Goal: Use online tool/utility: Utilize a website feature to perform a specific function

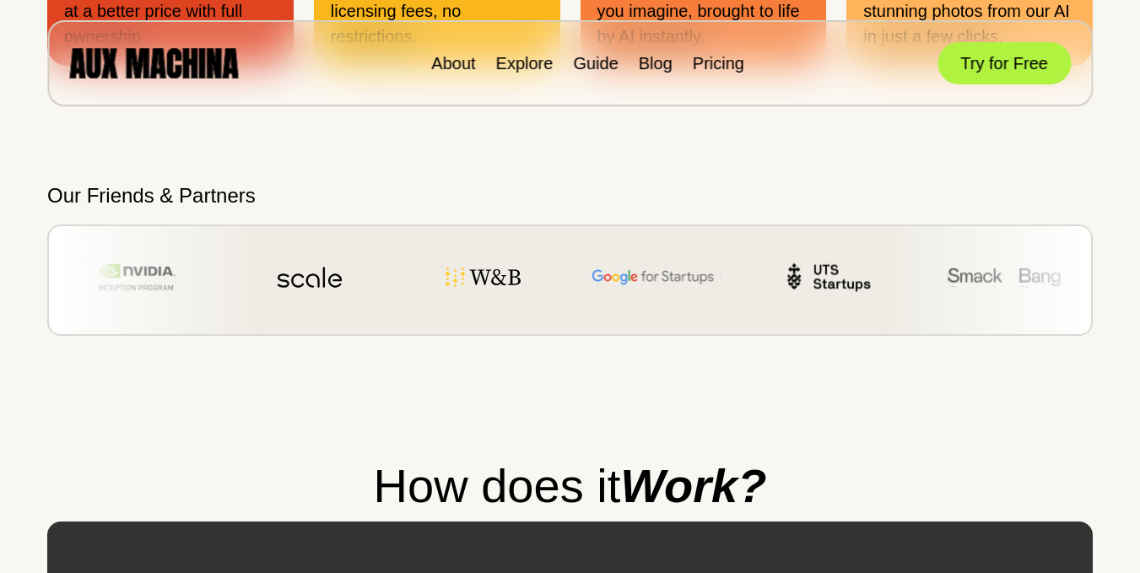
scroll to position [1435, 0]
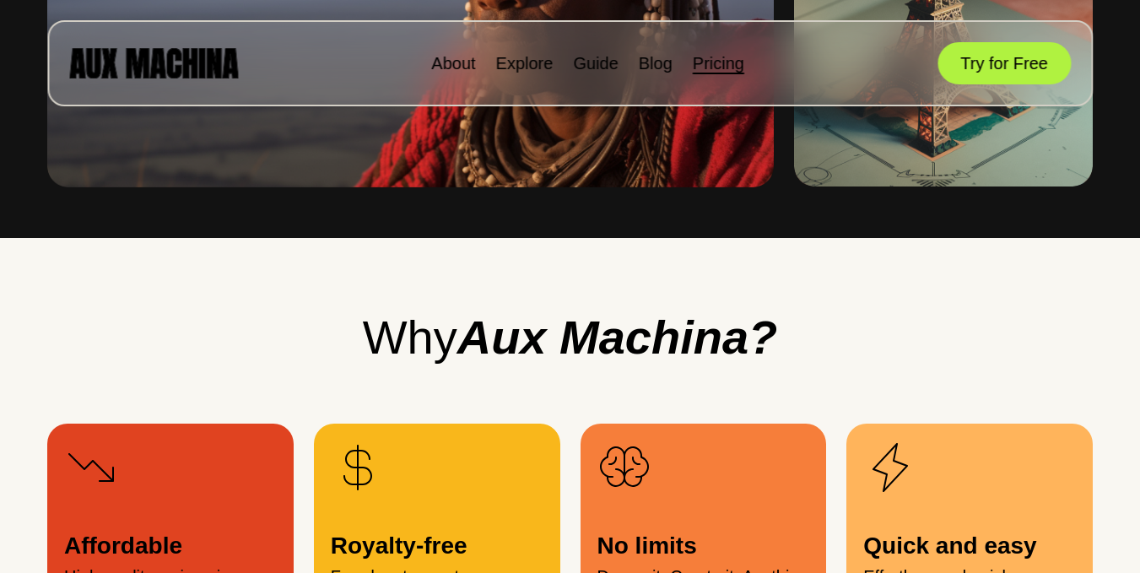
click at [723, 58] on link "Pricing" at bounding box center [718, 63] width 51 height 19
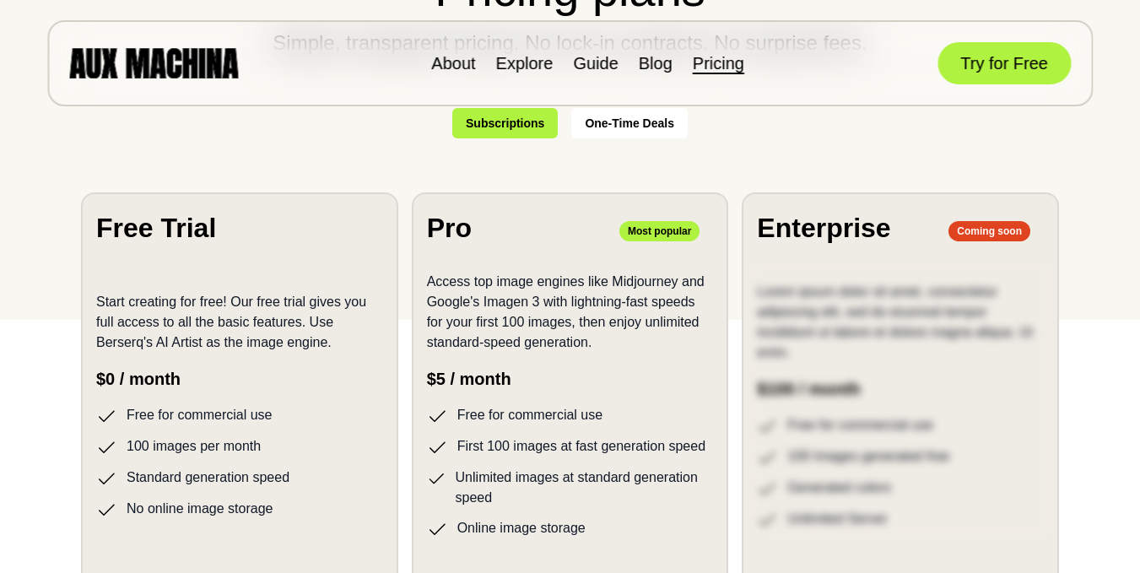
scroll to position [338, 0]
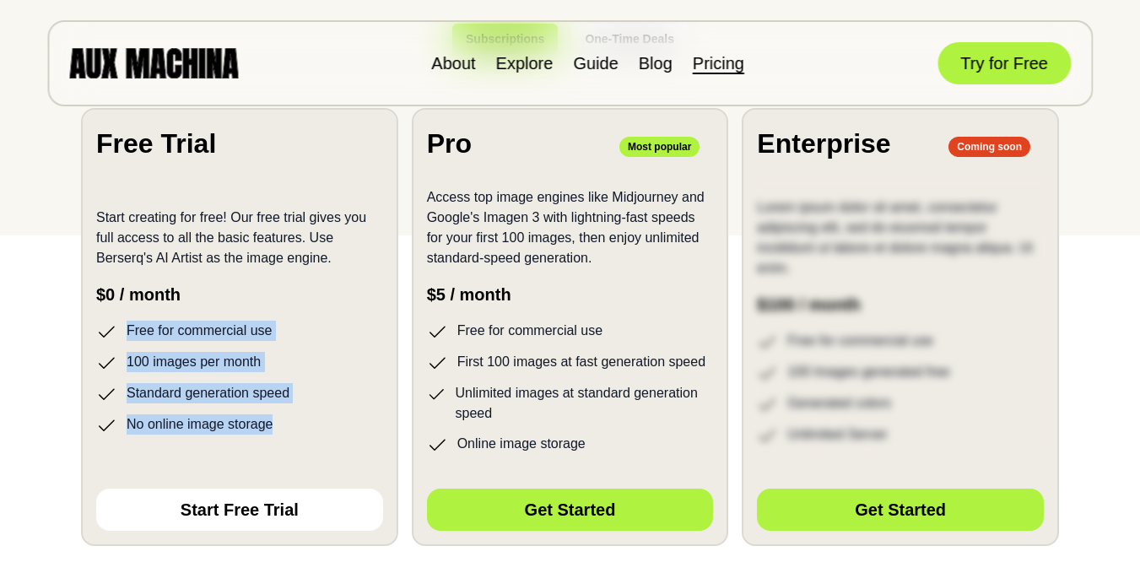
drag, startPoint x: 103, startPoint y: 336, endPoint x: 291, endPoint y: 462, distance: 226.4
click at [291, 462] on section "Free Trial Start creating for free! Our free trial gives you full access to all…" at bounding box center [239, 327] width 317 height 438
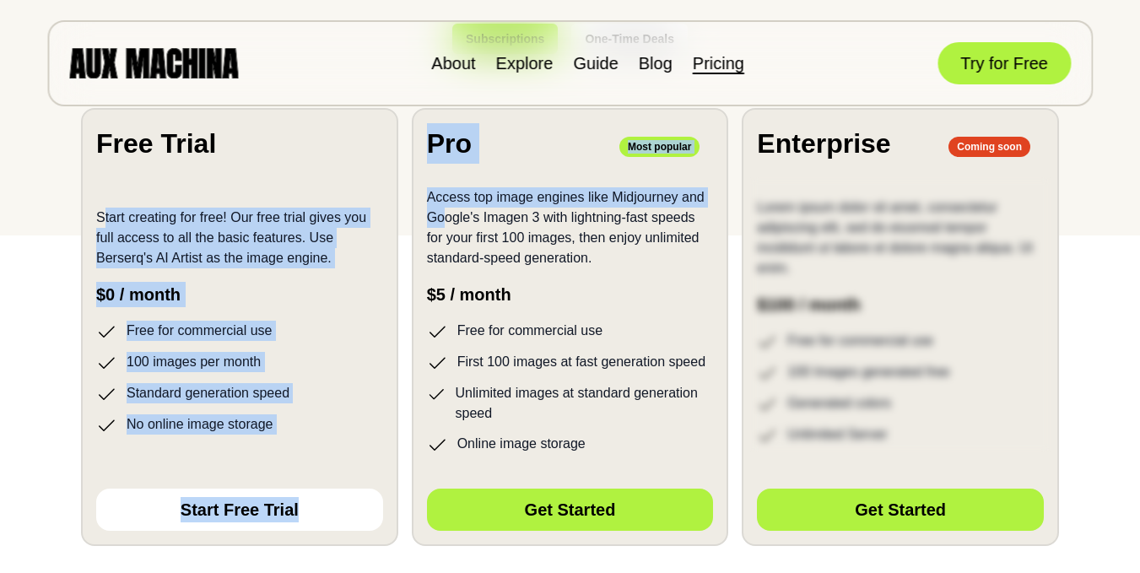
drag, startPoint x: 106, startPoint y: 206, endPoint x: 468, endPoint y: 225, distance: 362.6
click at [468, 225] on div "Free Trial Start creating for free! Our free trial gives you full access to all…" at bounding box center [570, 327] width 978 height 438
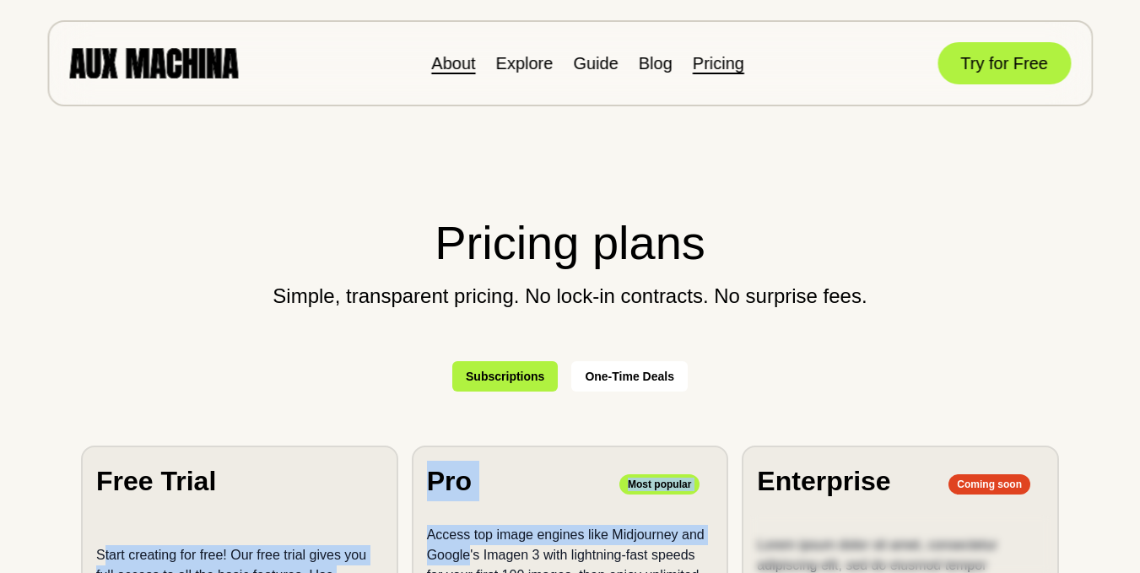
click at [465, 68] on link "About" at bounding box center [453, 63] width 44 height 19
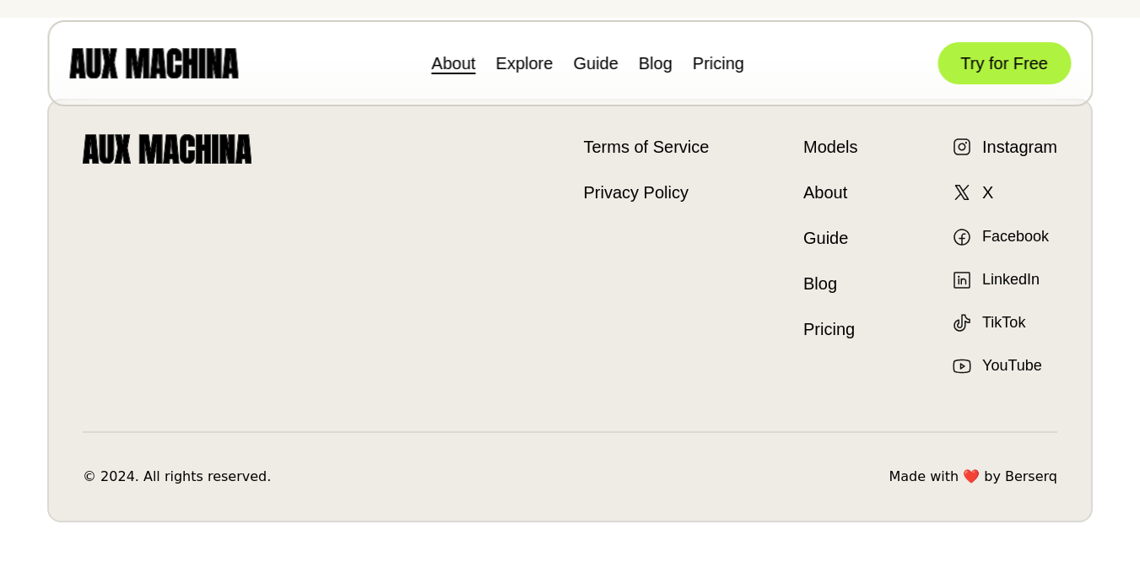
scroll to position [205, 0]
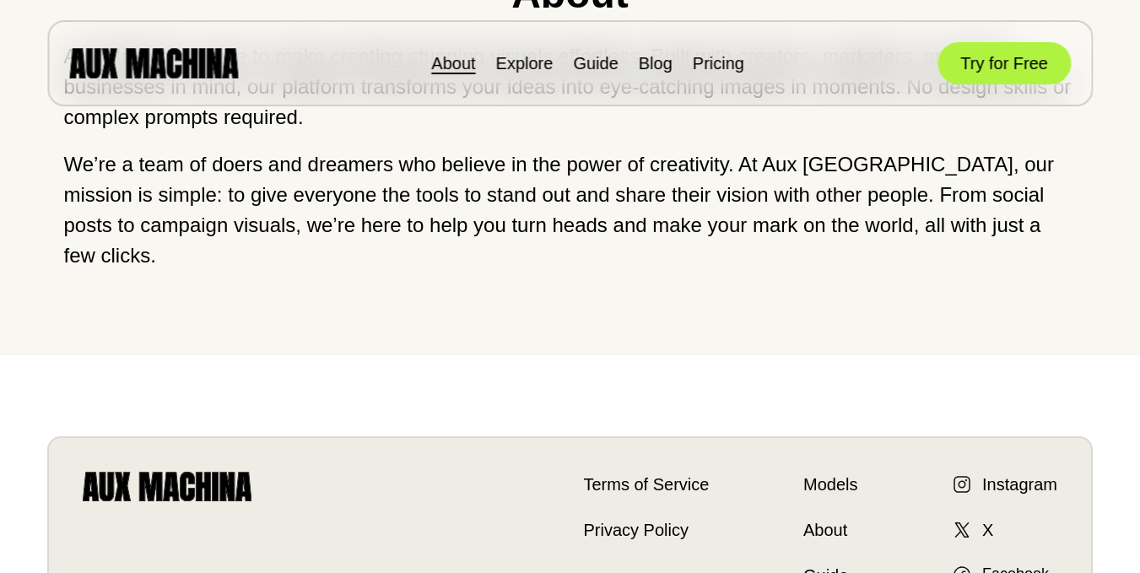
click at [557, 73] on ul "About Explore Guide Blog Pricing" at bounding box center [587, 63] width 313 height 25
click at [518, 70] on link "Explore" at bounding box center [524, 63] width 57 height 19
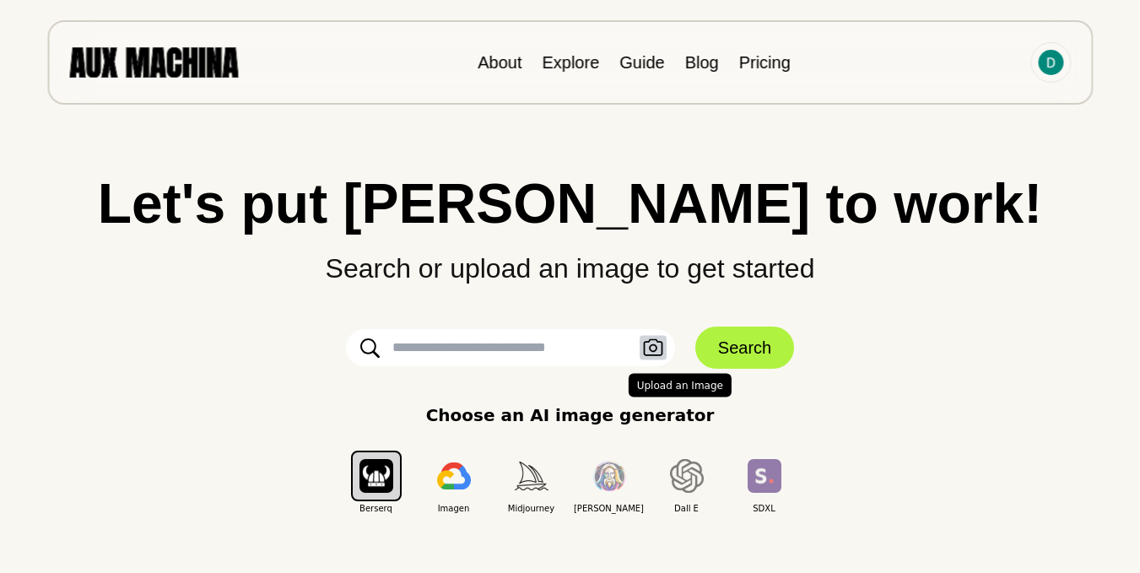
click at [658, 347] on icon "button" at bounding box center [653, 348] width 20 height 18
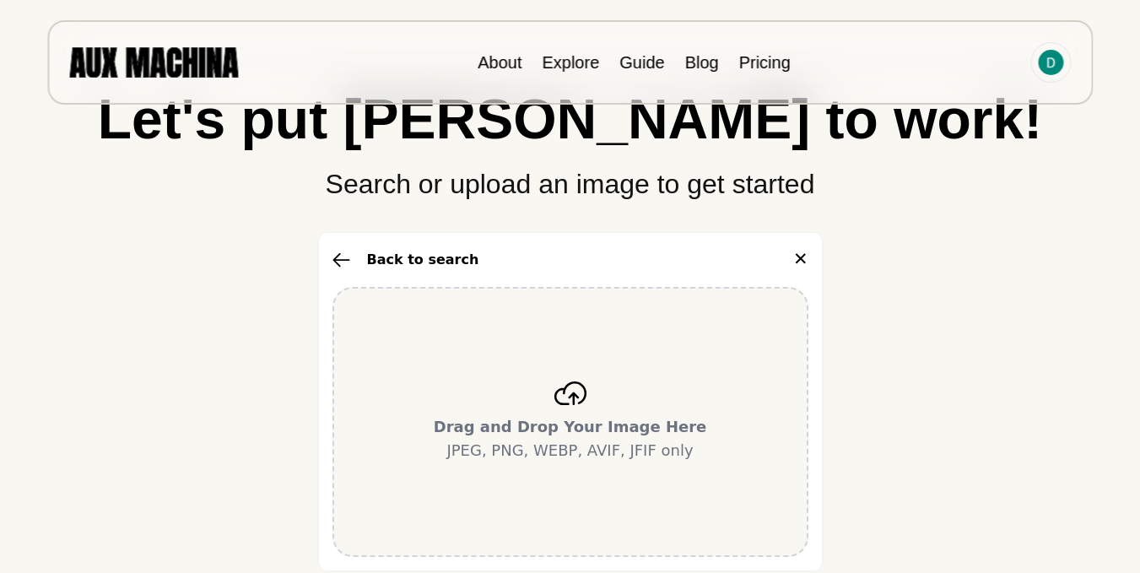
scroll to position [169, 0]
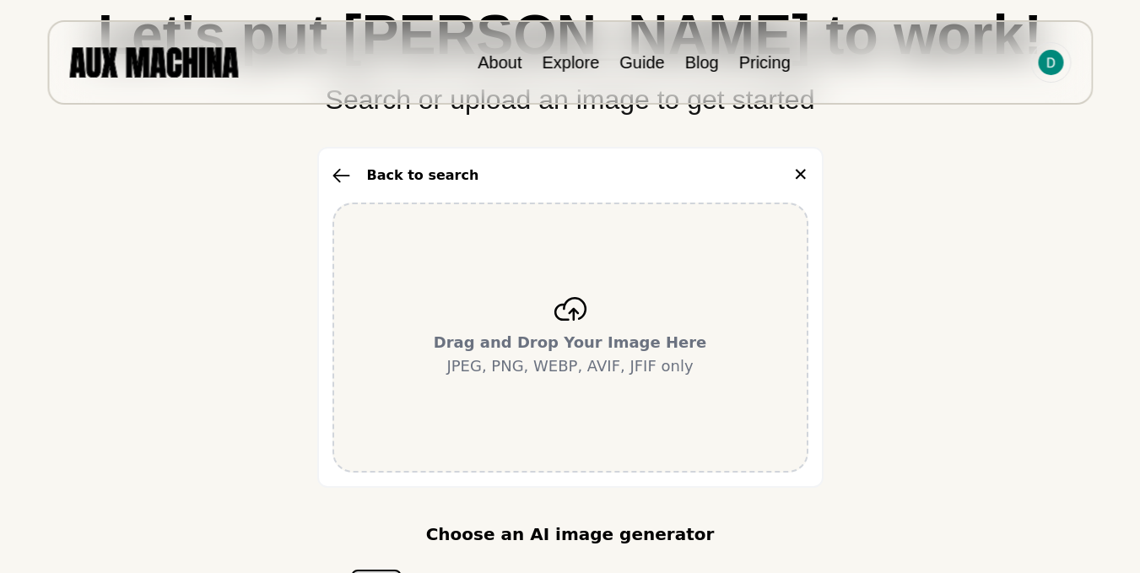
click at [627, 351] on b "Drag and Drop Your Image Here" at bounding box center [570, 342] width 273 height 18
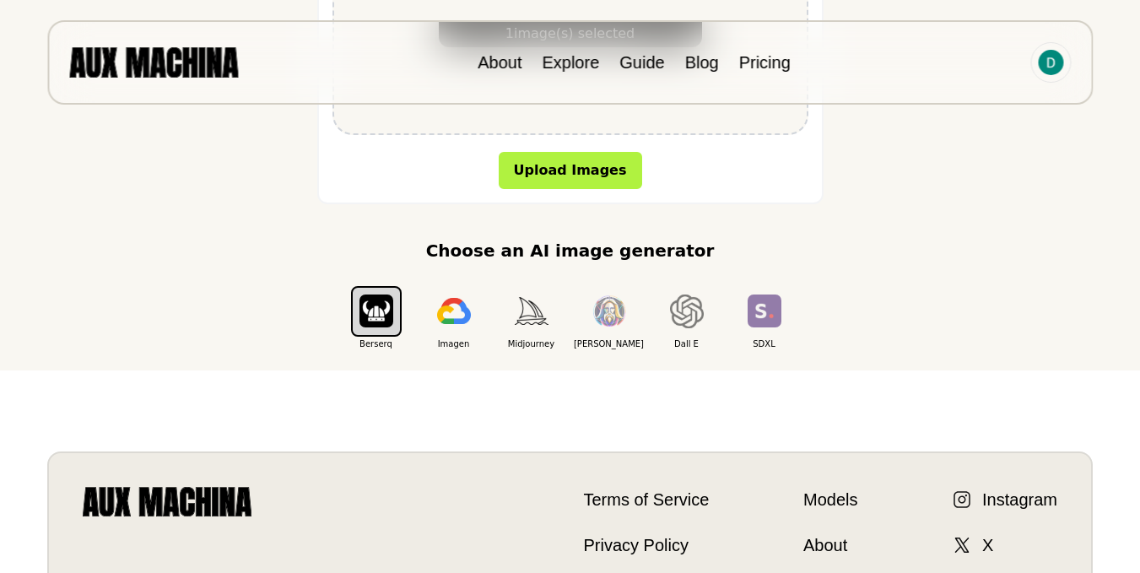
scroll to position [253, 0]
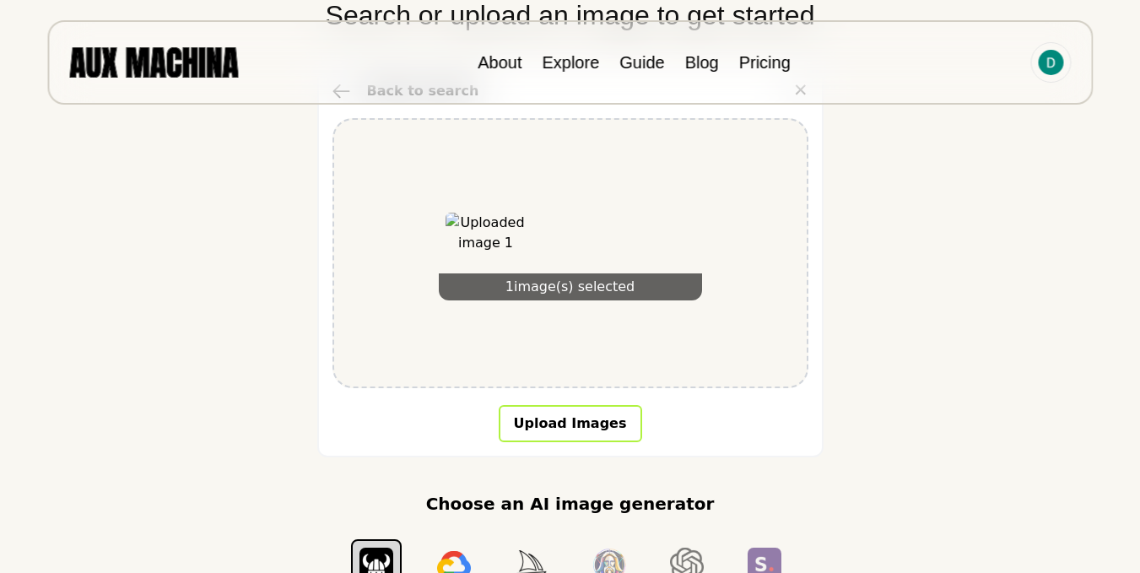
click at [592, 435] on button "Upload Images" at bounding box center [570, 423] width 143 height 37
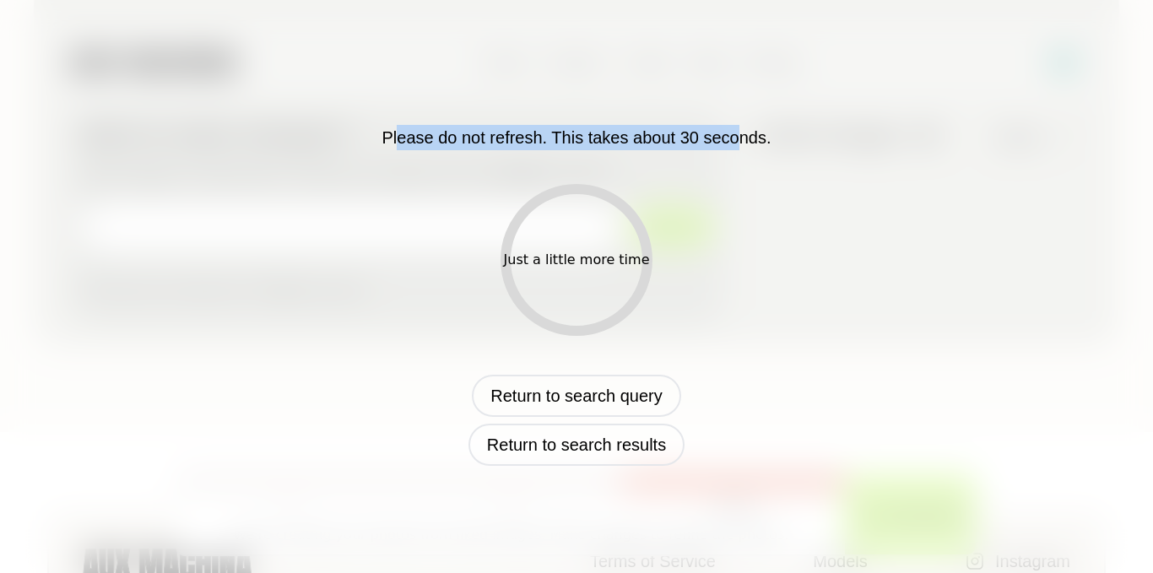
drag, startPoint x: 396, startPoint y: 154, endPoint x: 743, endPoint y: 140, distance: 347.2
click at [743, 140] on div "Please do not refresh. This takes about 30 seconds. Just a little more time Ret…" at bounding box center [576, 287] width 883 height 358
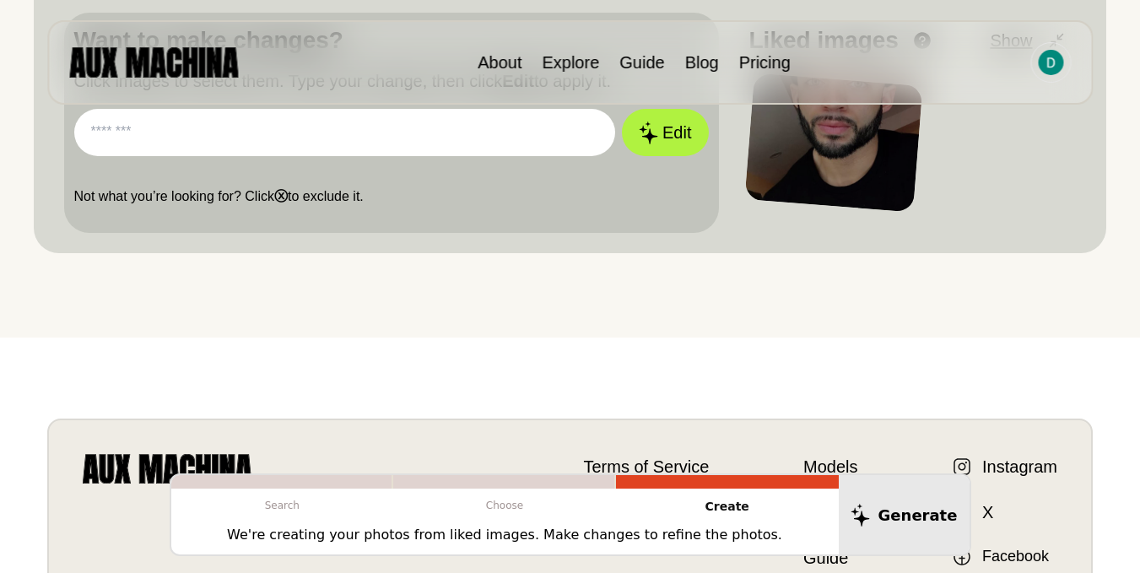
scroll to position [169, 0]
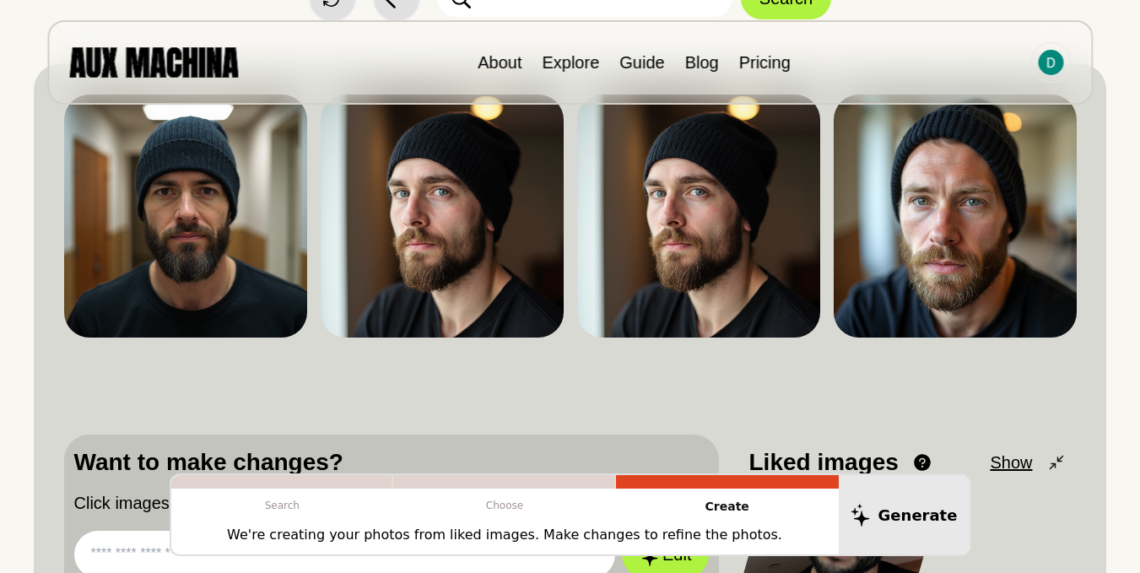
click at [1034, 450] on button "Show" at bounding box center [1028, 462] width 76 height 25
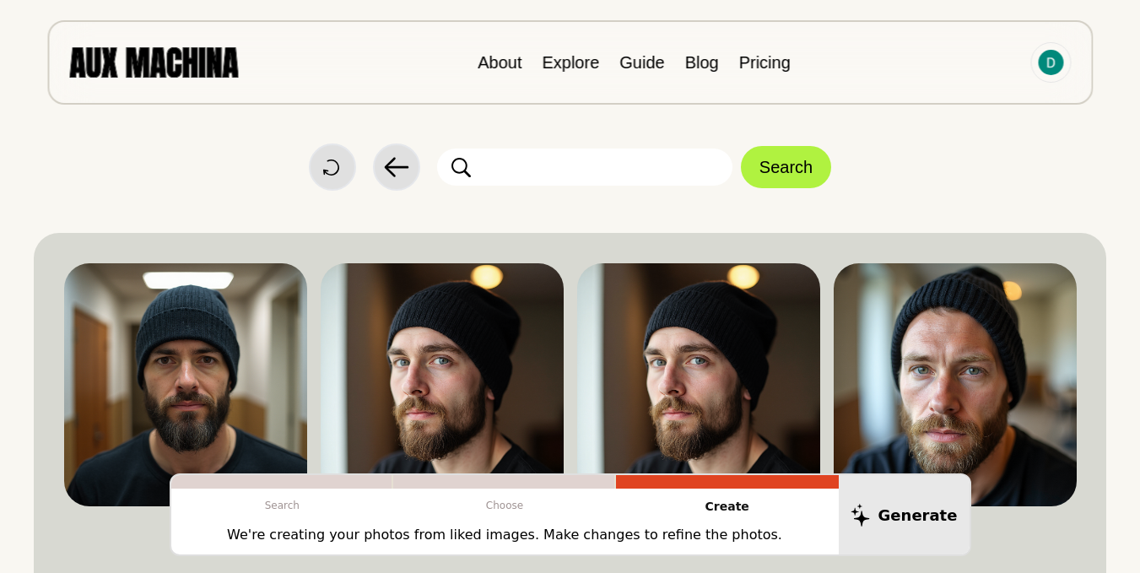
scroll to position [253, 0]
